Goal: Information Seeking & Learning: Learn about a topic

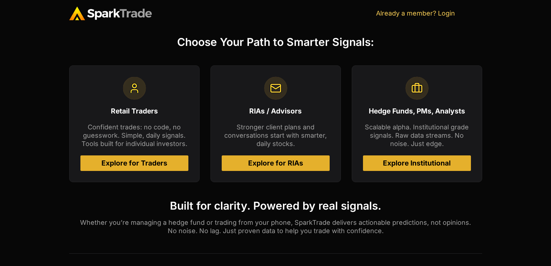
scroll to position [299, 0]
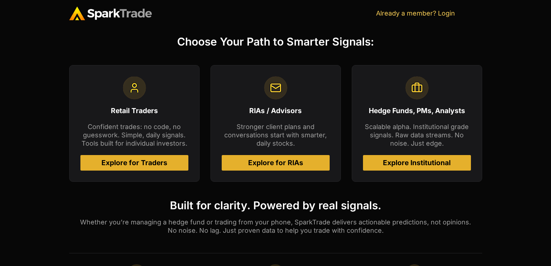
click at [288, 164] on span "Explore for RIAs" at bounding box center [275, 163] width 55 height 7
click at [414, 155] on div "Hedge Funds, PMs, Analysts Scalable alpha. Institutional grade signals. Raw dat…" at bounding box center [416, 123] width 130 height 117
click at [399, 163] on span "Explore Institutional" at bounding box center [417, 163] width 68 height 7
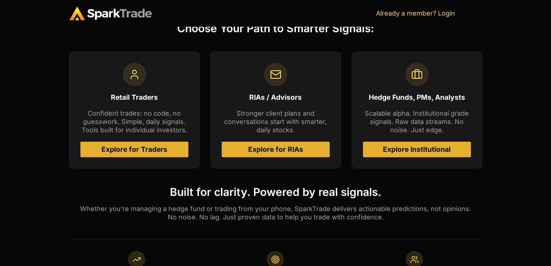
click at [161, 151] on span "Explore for Traders" at bounding box center [134, 149] width 66 height 7
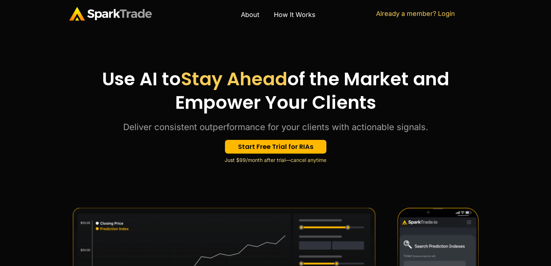
drag, startPoint x: 220, startPoint y: 162, endPoint x: 316, endPoint y: 159, distance: 96.7
click at [316, 159] on div "Start Free Trial for RIAs" at bounding box center [275, 152] width 405 height 24
drag, startPoint x: 331, startPoint y: 156, endPoint x: 219, endPoint y: 160, distance: 111.9
click at [219, 160] on div "Start Free Trial for RIAs" at bounding box center [275, 152] width 405 height 24
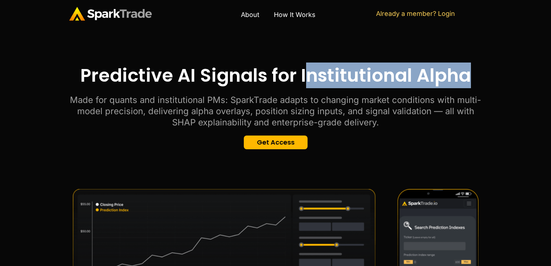
drag, startPoint x: 308, startPoint y: 76, endPoint x: 363, endPoint y: 104, distance: 62.0
click at [502, 70] on section "Predictive AI Signals for Institutional Alpha Made for quants and institutional…" at bounding box center [275, 107] width 551 height 158
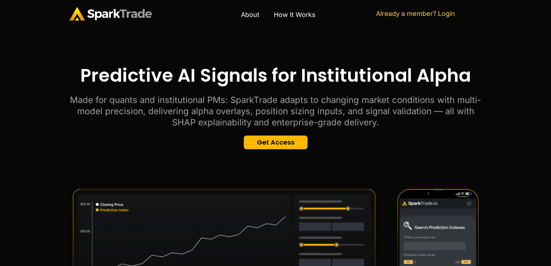
drag, startPoint x: 332, startPoint y: 107, endPoint x: 255, endPoint y: 78, distance: 82.0
click at [332, 107] on p "Made for quants and institutional PMs: SparkTrade adapts to changing market con…" at bounding box center [275, 111] width 413 height 34
